Goal: Navigation & Orientation: Find specific page/section

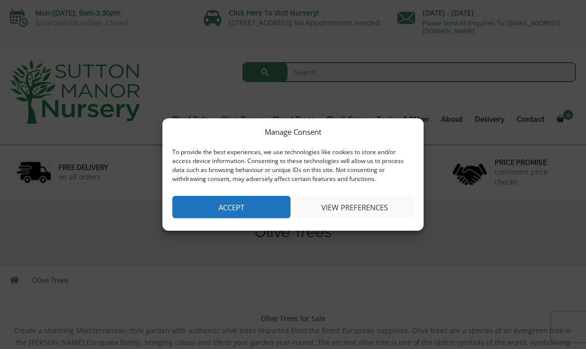
click at [259, 203] on button "Accept" at bounding box center [231, 207] width 118 height 22
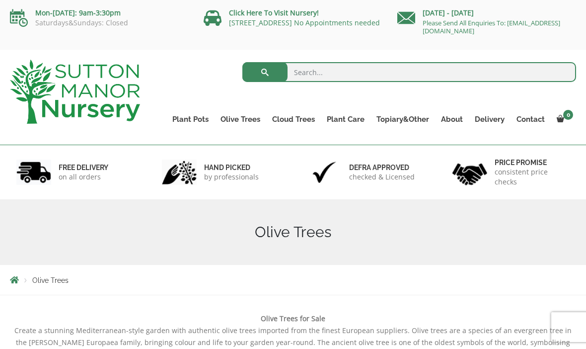
click at [459, 118] on link "About" at bounding box center [452, 119] width 34 height 14
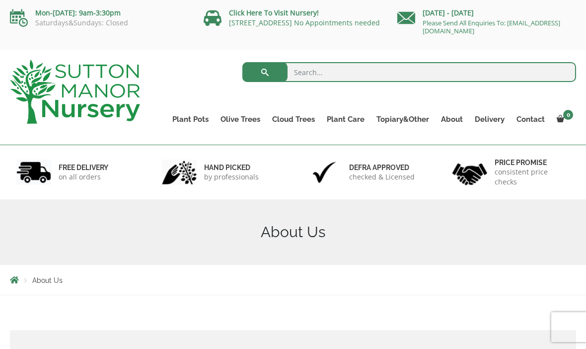
click at [525, 120] on link "Contact" at bounding box center [531, 119] width 40 height 14
